Goal: Check status

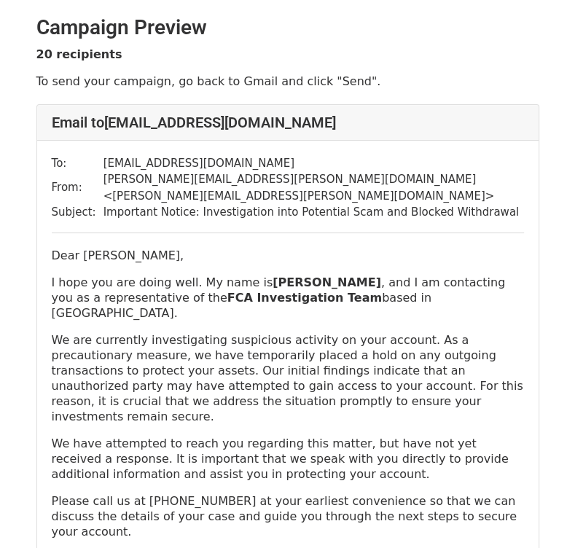
scroll to position [219, 0]
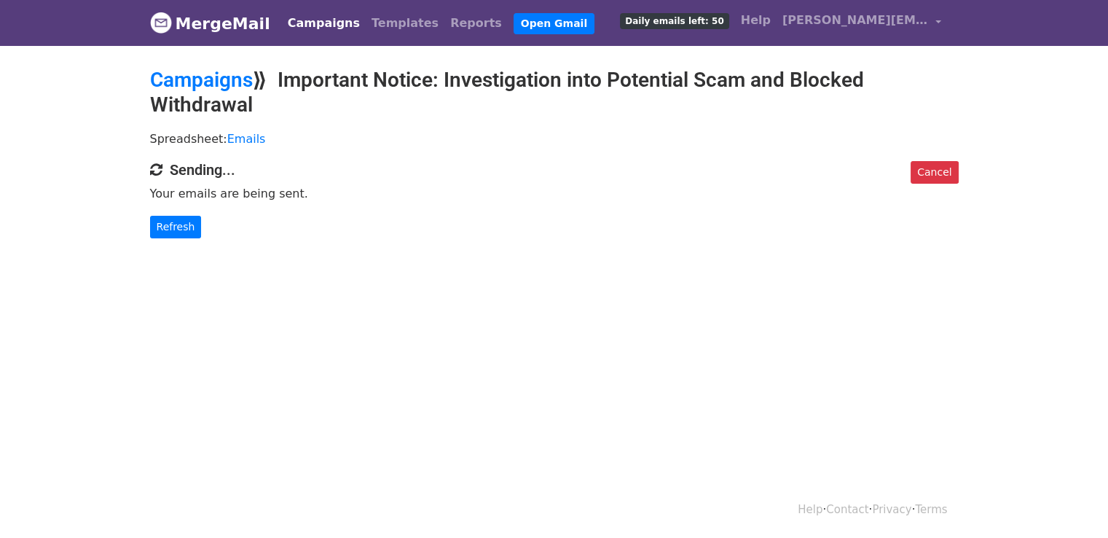
click at [302, 28] on link "Campaigns" at bounding box center [324, 23] width 84 height 29
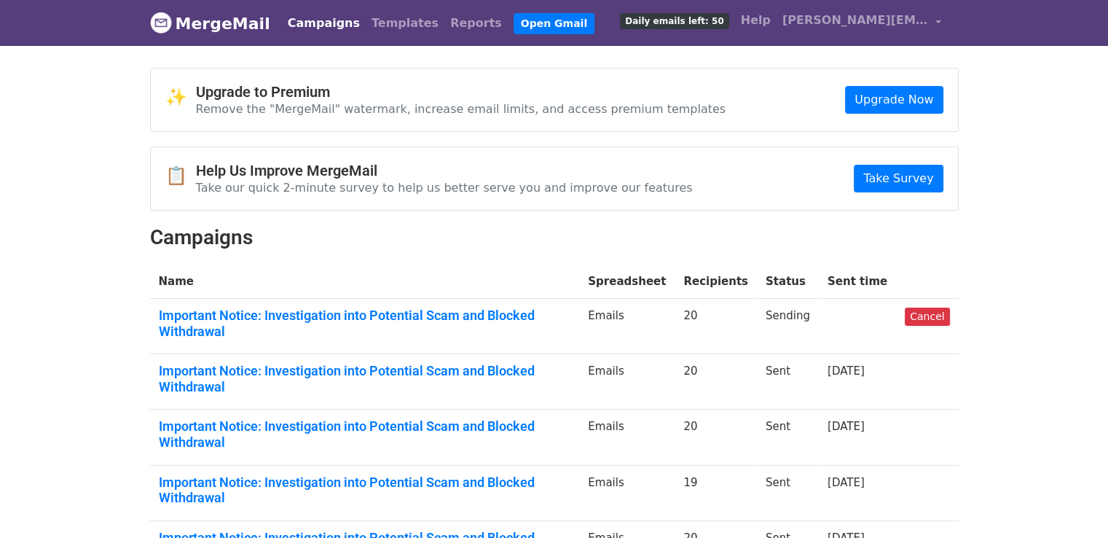
scroll to position [73, 0]
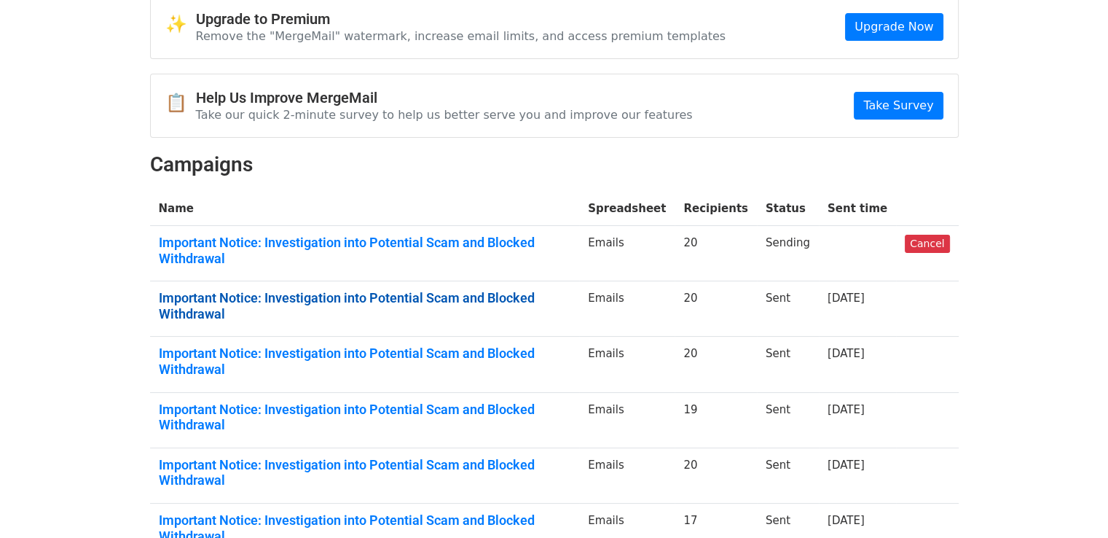
click at [396, 290] on link "Important Notice: Investigation into Potential Scam and Blocked Withdrawal" at bounding box center [365, 305] width 412 height 31
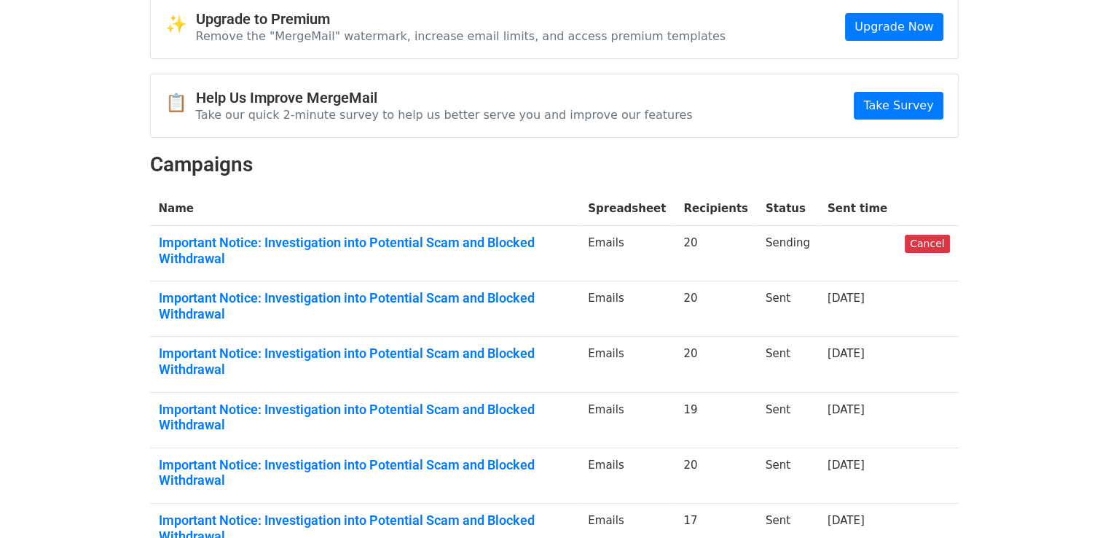
scroll to position [0, 0]
